Goal: Transaction & Acquisition: Purchase product/service

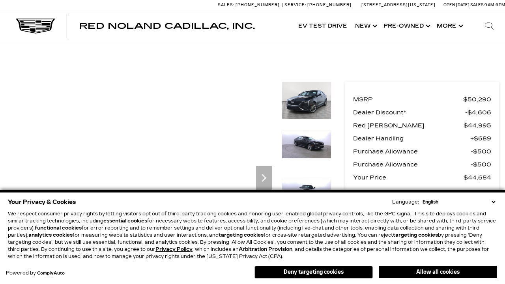
scroll to position [387, 0]
